Goal: Navigation & Orientation: Find specific page/section

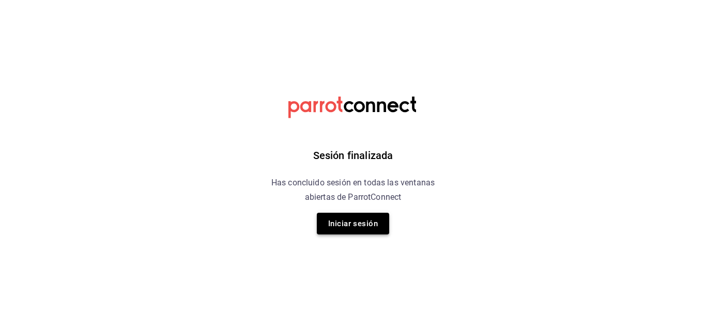
click at [347, 227] on button "Iniciar sesión" at bounding box center [353, 224] width 72 height 22
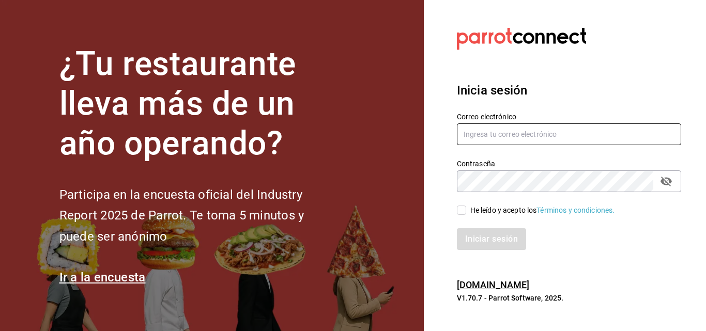
type input "[EMAIL_ADDRESS][DOMAIN_NAME]"
click at [460, 208] on input "He leído y acepto los Términos y condiciones." at bounding box center [461, 210] width 9 height 9
checkbox input "true"
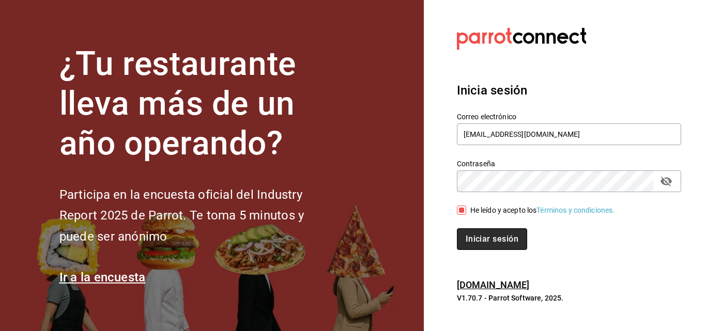
click at [493, 234] on button "Iniciar sesión" at bounding box center [492, 239] width 70 height 22
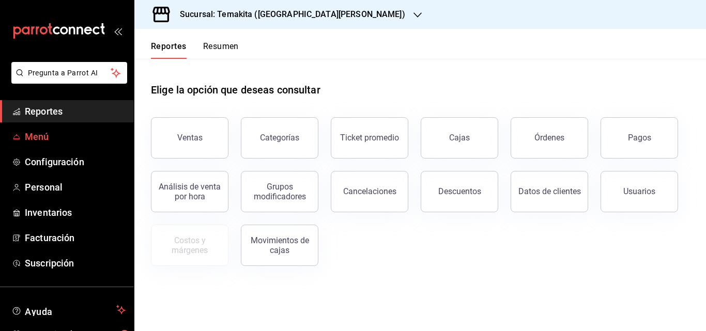
click at [30, 136] on span "Menú" at bounding box center [75, 137] width 101 height 14
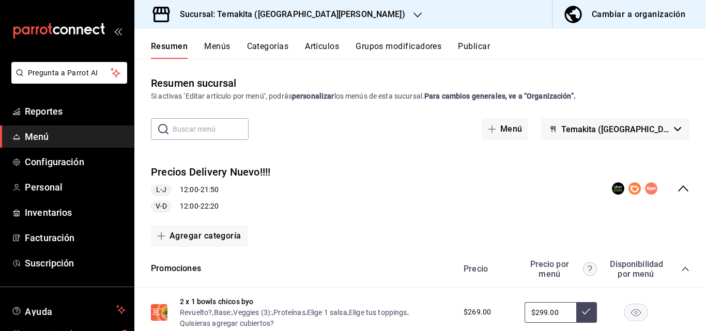
click at [678, 187] on icon "collapse-menu-row" at bounding box center [683, 189] width 10 height 6
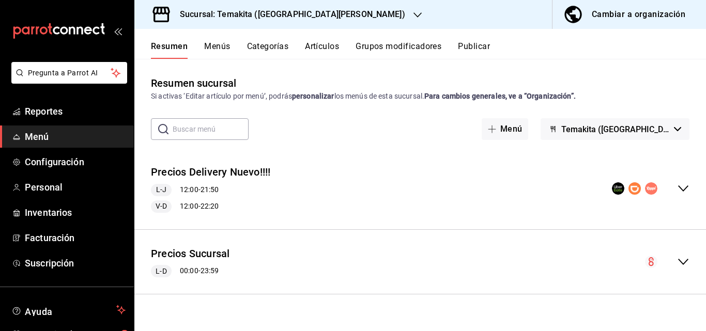
click at [681, 256] on icon "collapse-menu-row" at bounding box center [683, 262] width 12 height 12
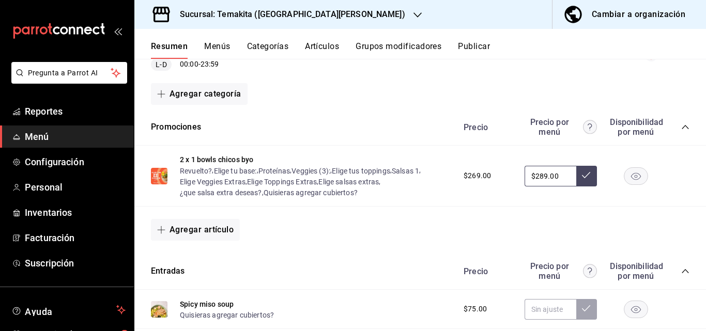
scroll to position [52, 0]
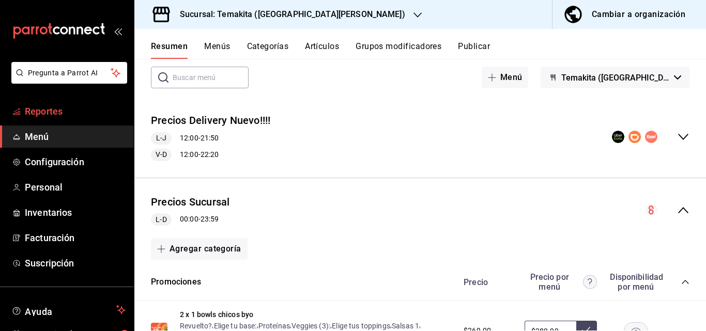
click at [34, 114] on span "Reportes" at bounding box center [75, 111] width 101 height 14
